Goal: Task Accomplishment & Management: Manage account settings

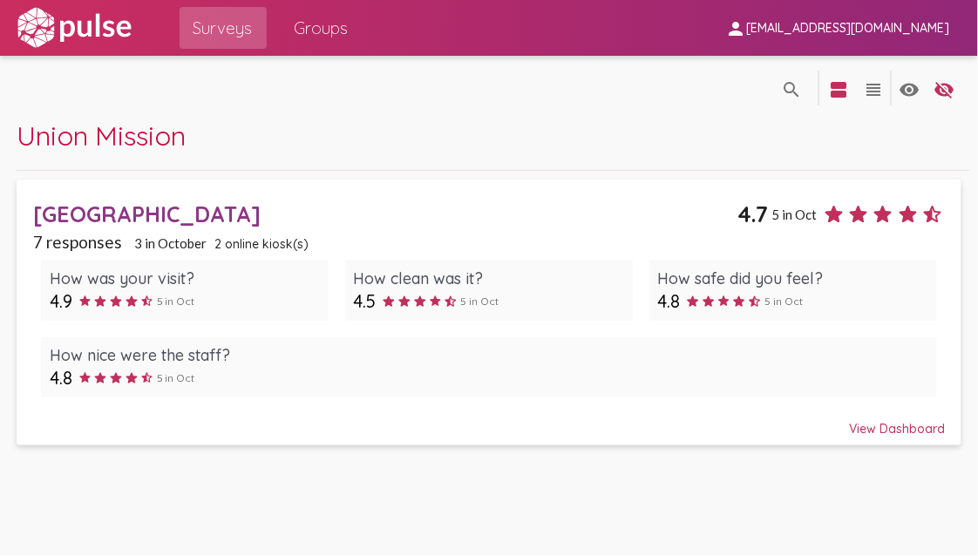
click at [158, 147] on span "Union Mission" at bounding box center [101, 136] width 169 height 34
click at [150, 214] on div "[GEOGRAPHIC_DATA]" at bounding box center [385, 213] width 704 height 27
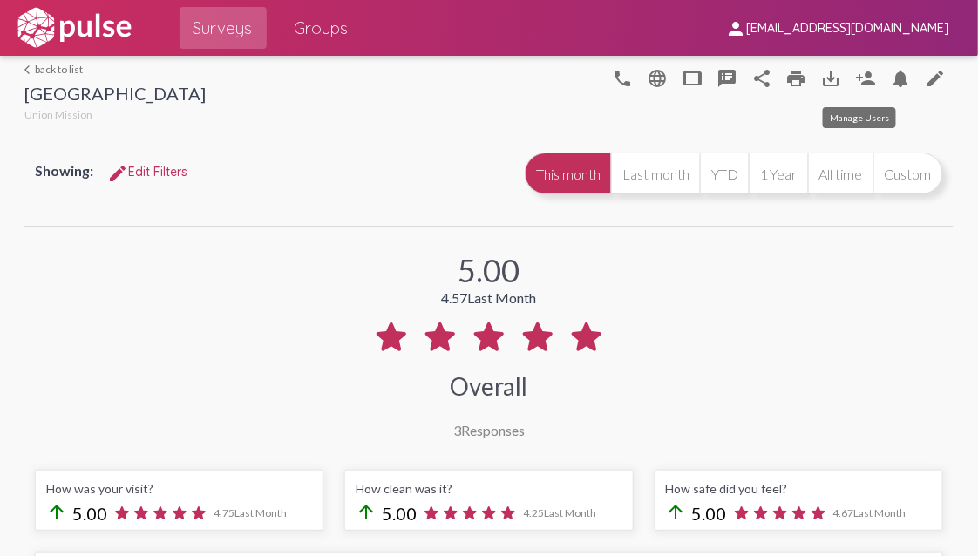
click at [862, 75] on mat-icon "person_add" at bounding box center [866, 78] width 21 height 21
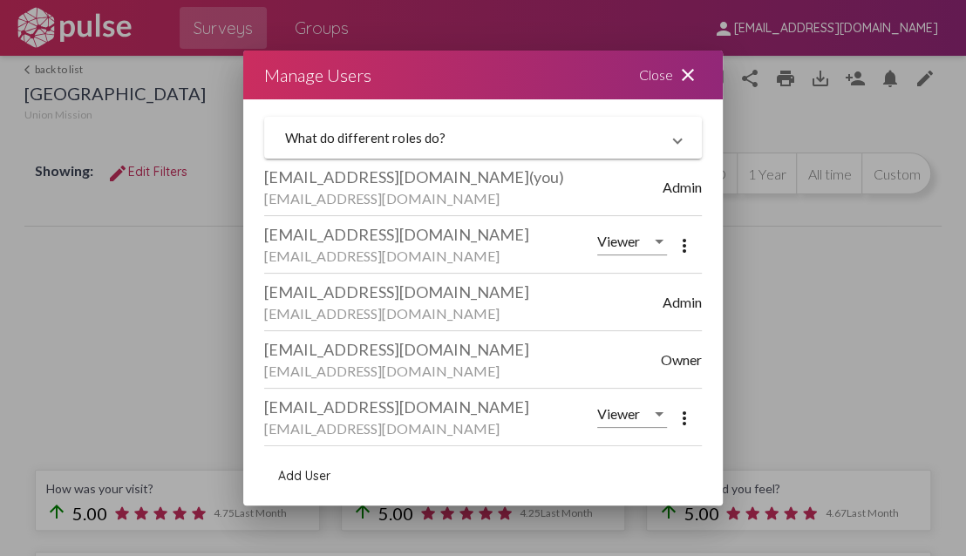
click at [675, 360] on span "Owner" at bounding box center [681, 359] width 41 height 17
click at [453, 137] on mat-panel-title "What do different roles do?" at bounding box center [472, 138] width 375 height 16
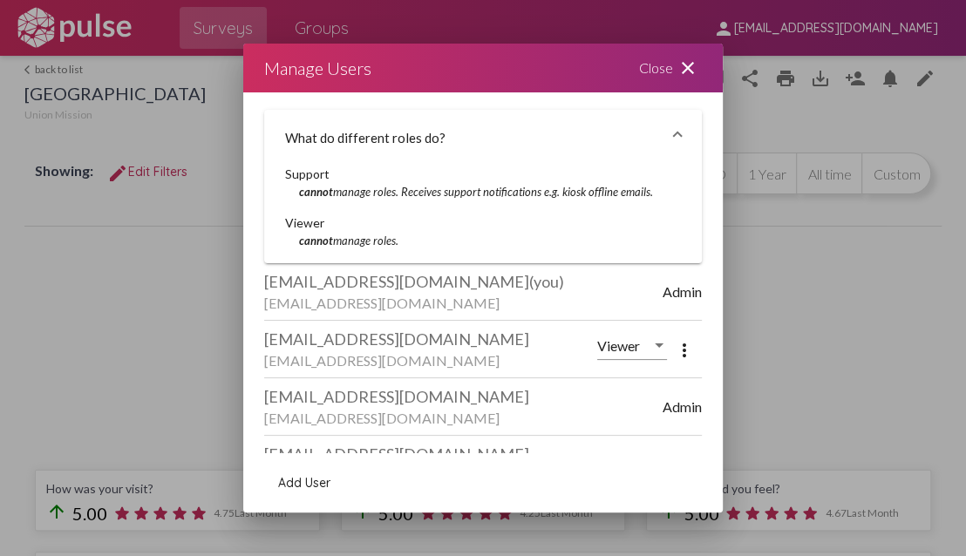
click at [700, 259] on div "What do different roles do? Support cannot manage roles. Receives support notif…" at bounding box center [482, 273] width 479 height 362
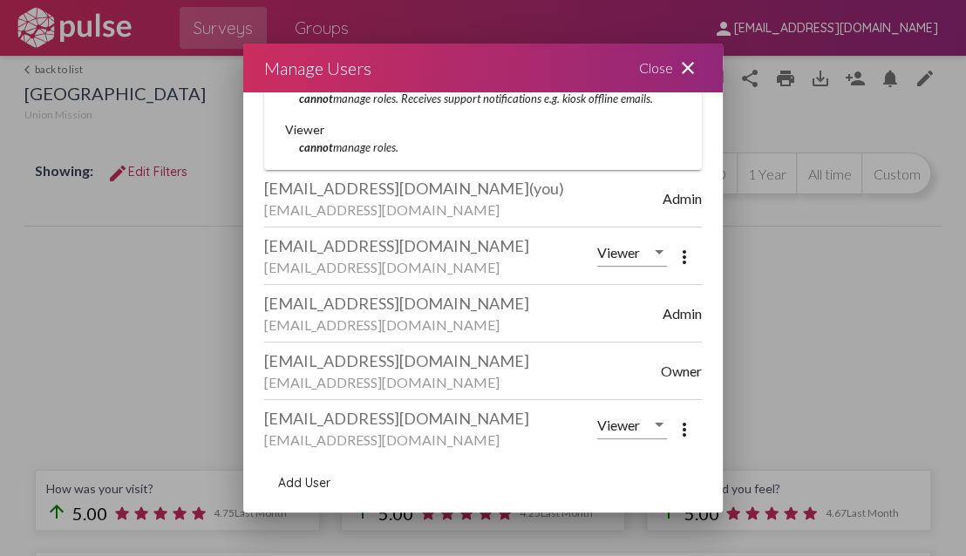
scroll to position [6, 0]
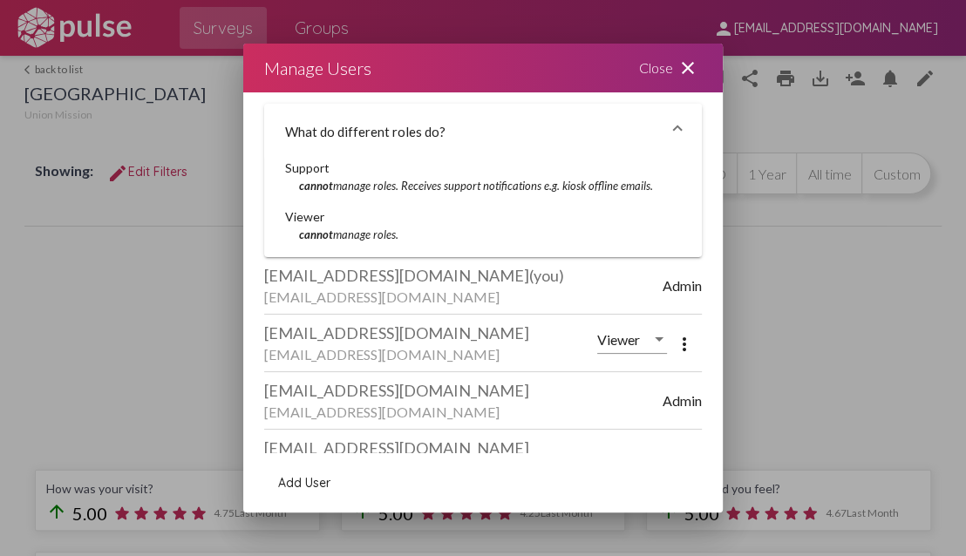
click at [674, 124] on span at bounding box center [677, 132] width 7 height 16
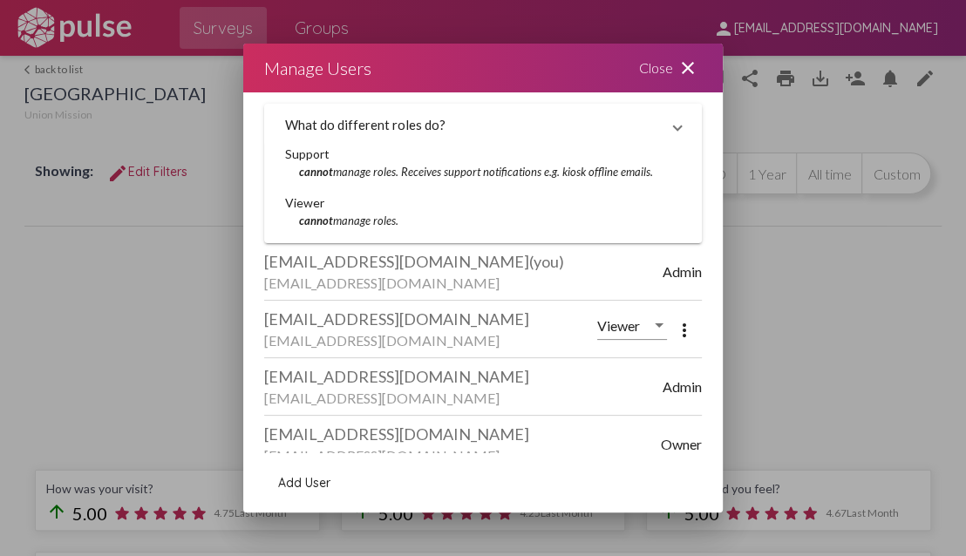
scroll to position [0, 0]
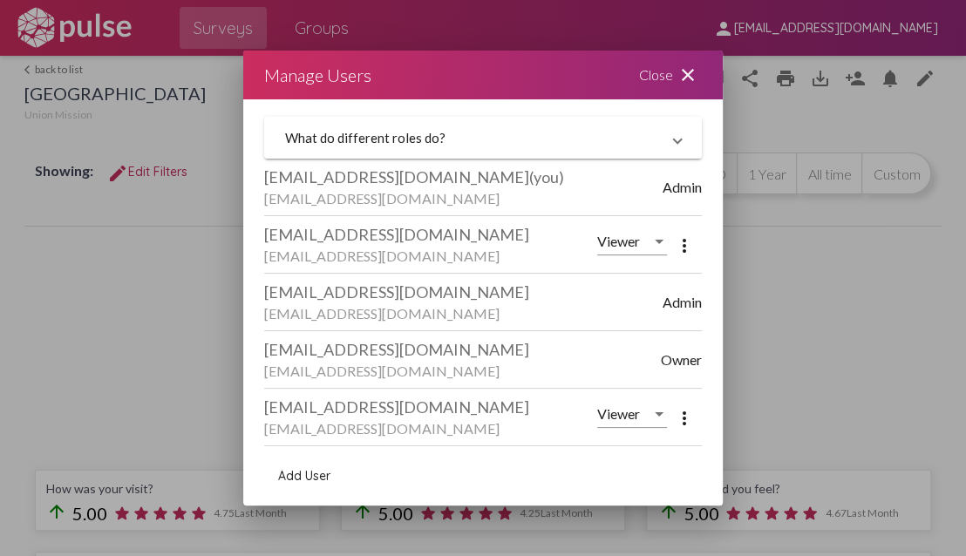
click at [677, 146] on span at bounding box center [677, 138] width 7 height 16
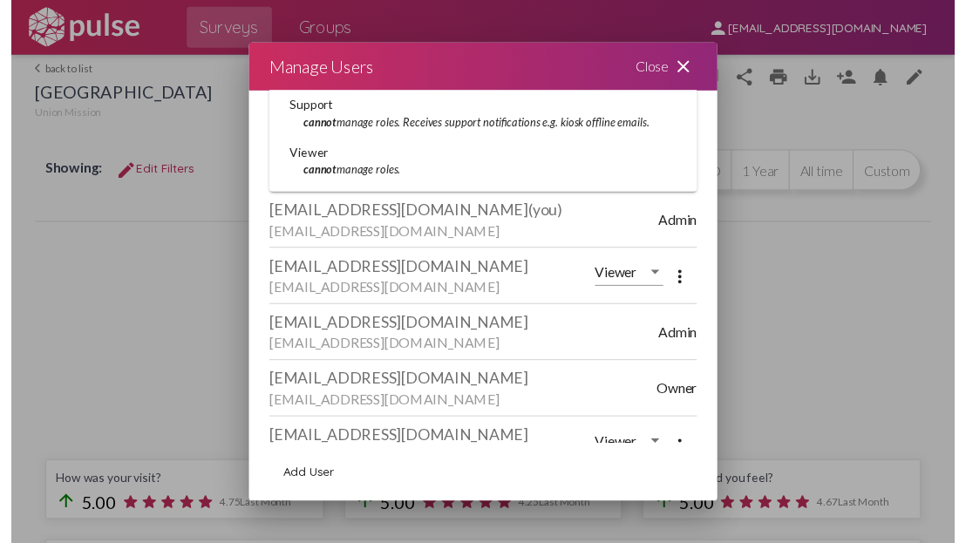
scroll to position [93, 0]
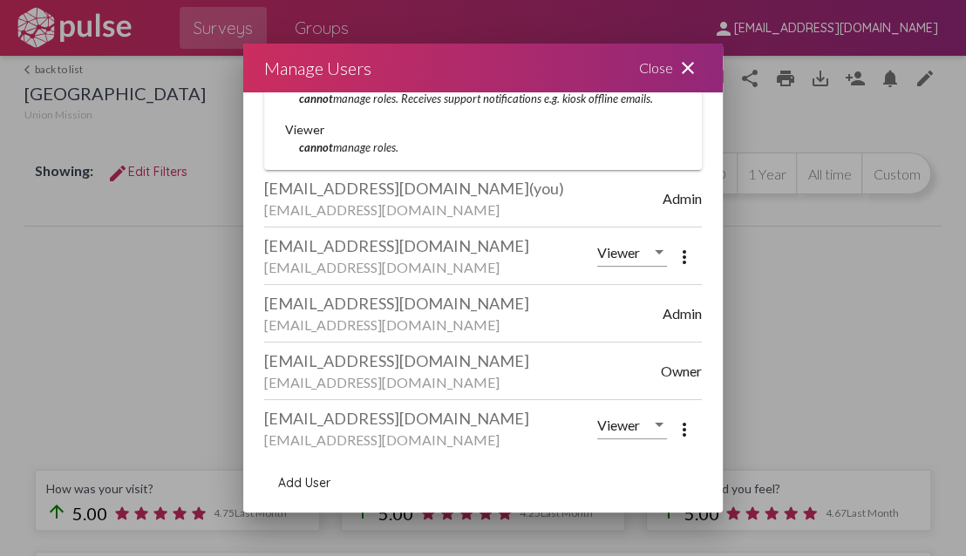
click at [687, 63] on mat-icon "close" at bounding box center [687, 68] width 21 height 21
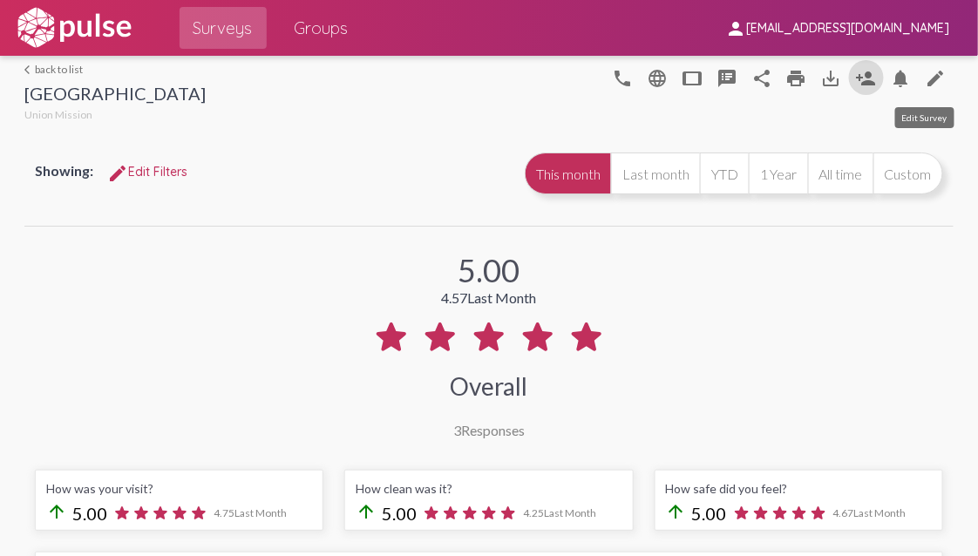
click at [928, 81] on mat-icon "edit" at bounding box center [936, 78] width 21 height 21
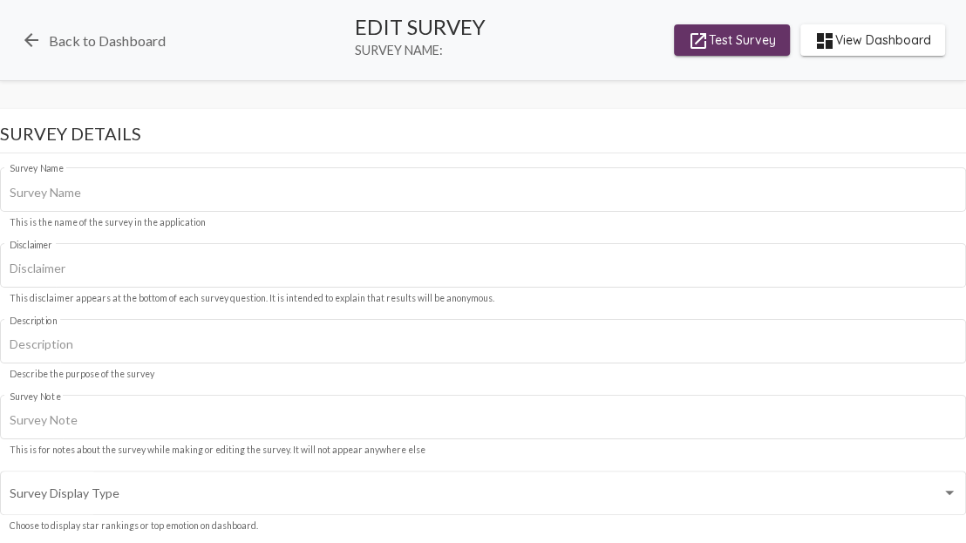
type input "[GEOGRAPHIC_DATA]"
type input "We value your privacy, your identity will remain anonymous."
type input "[URL][DOMAIN_NAME]"
type input "#00a3d7"
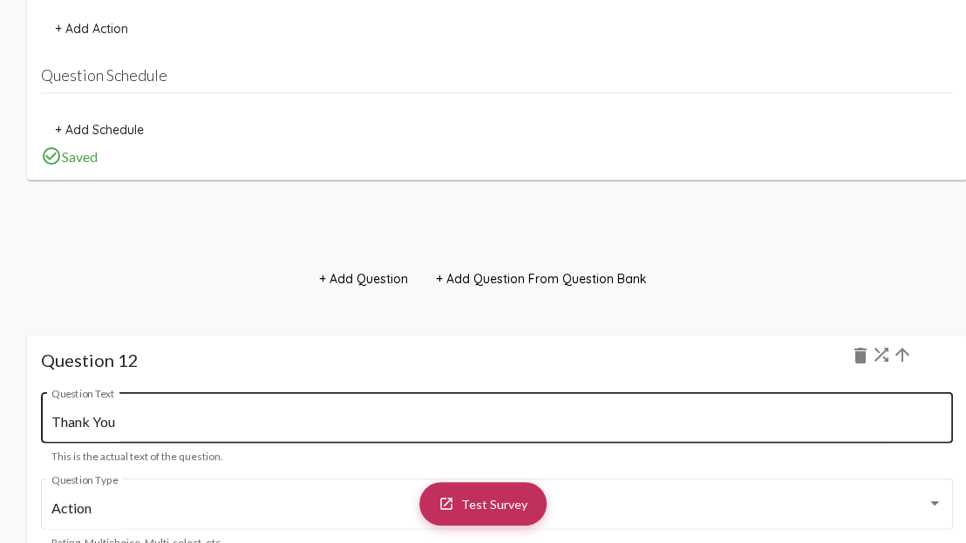
scroll to position [13421, 0]
